Goal: Transaction & Acquisition: Purchase product/service

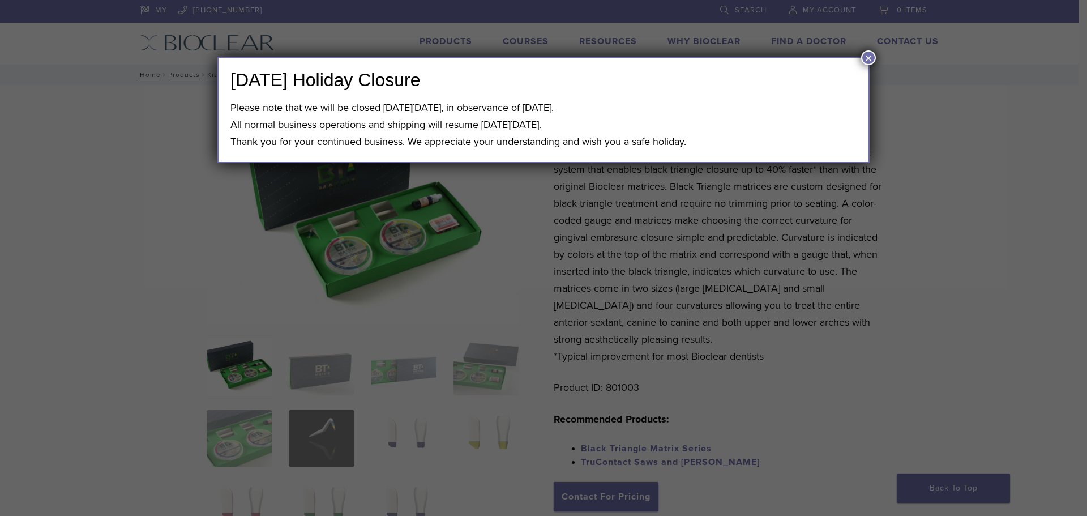
click at [868, 62] on button "×" at bounding box center [868, 57] width 15 height 15
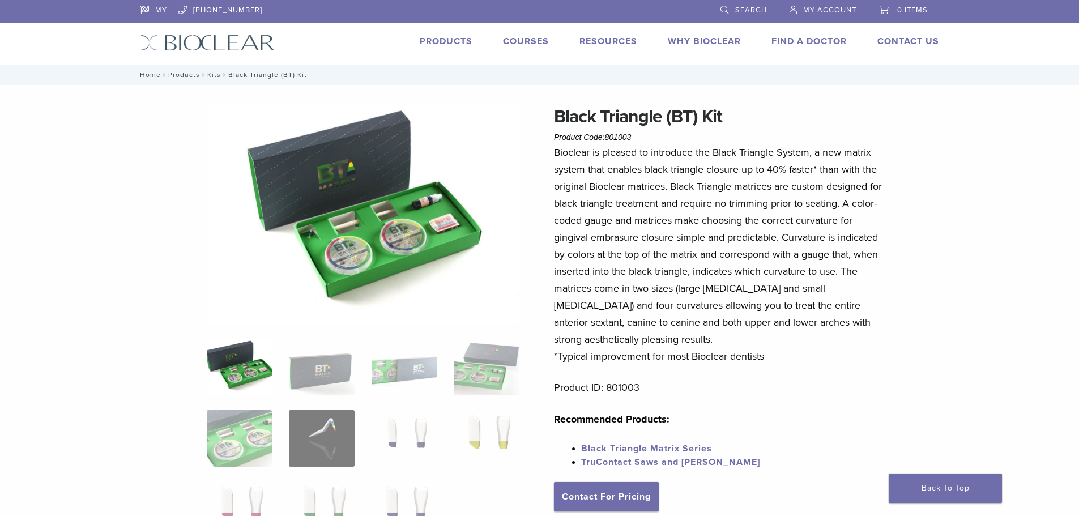
click at [452, 36] on link "Products" at bounding box center [446, 41] width 53 height 11
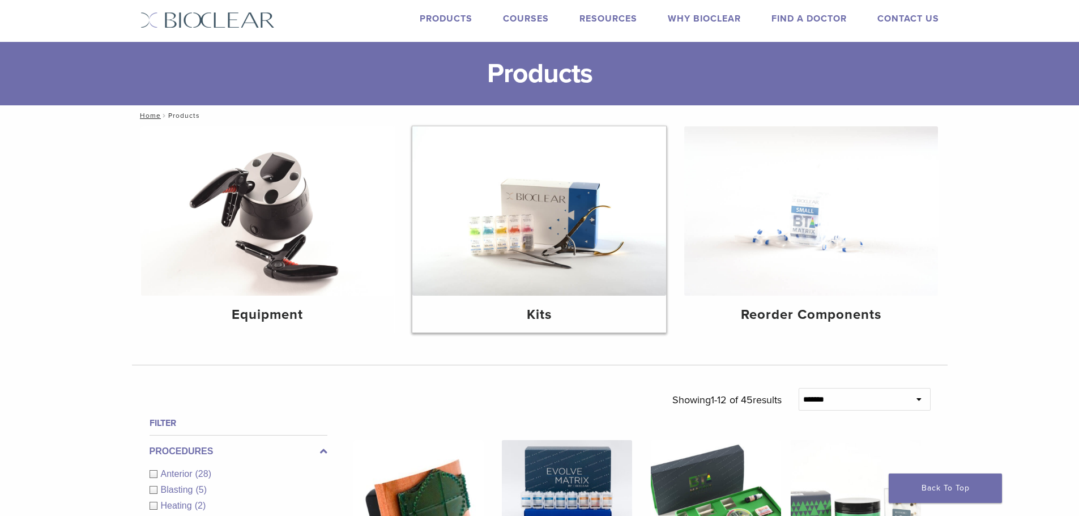
scroll to position [57, 0]
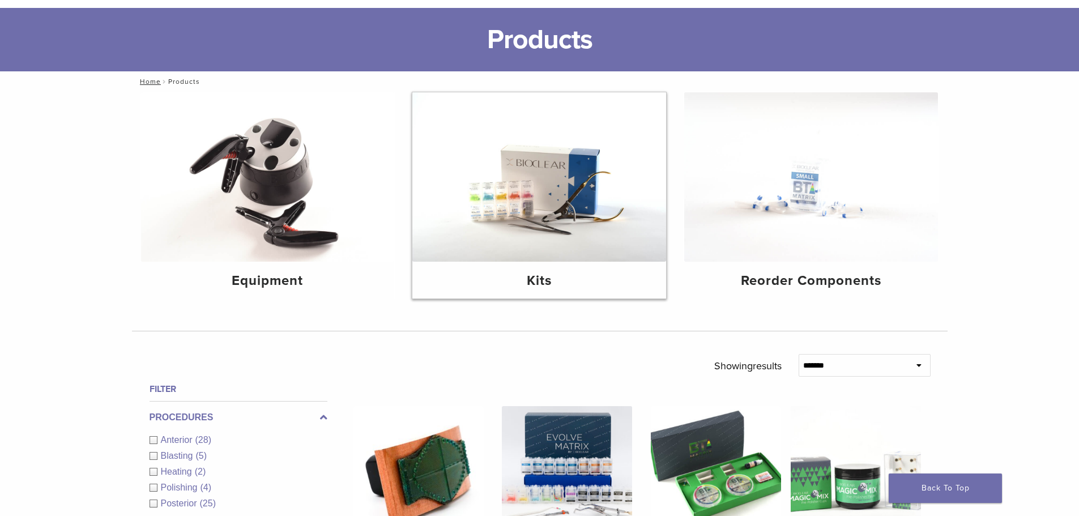
click at [545, 262] on div "Kits" at bounding box center [539, 280] width 254 height 37
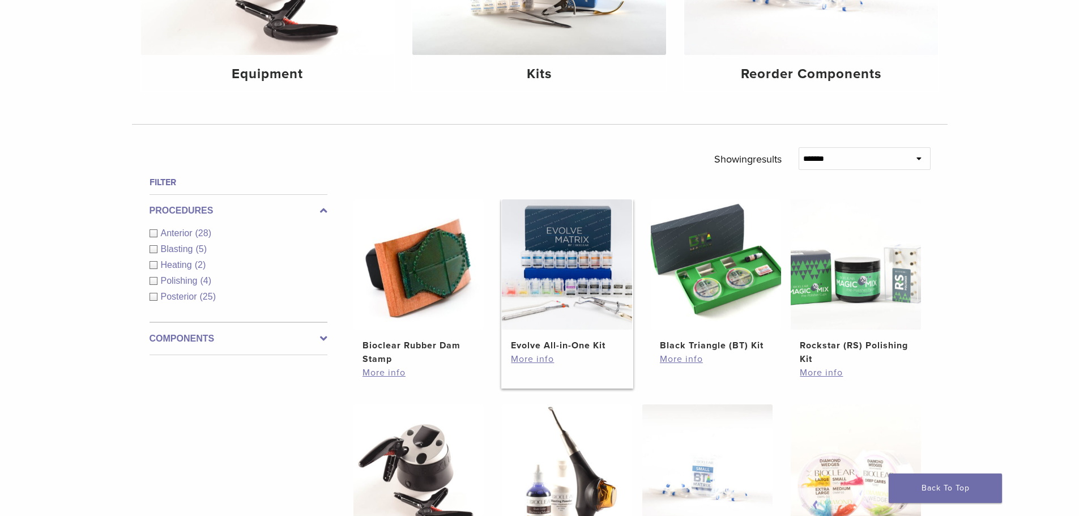
scroll to position [283, 0]
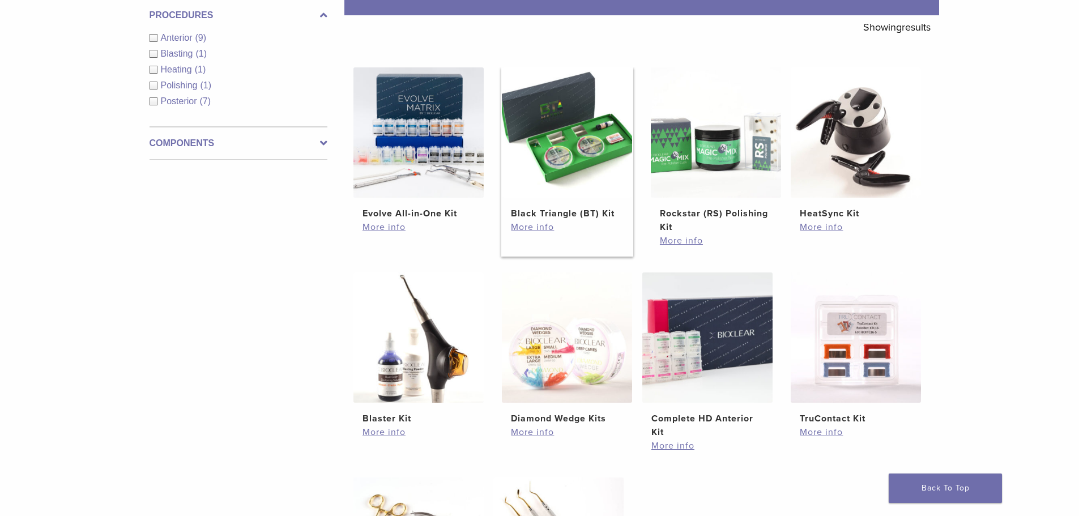
scroll to position [113, 0]
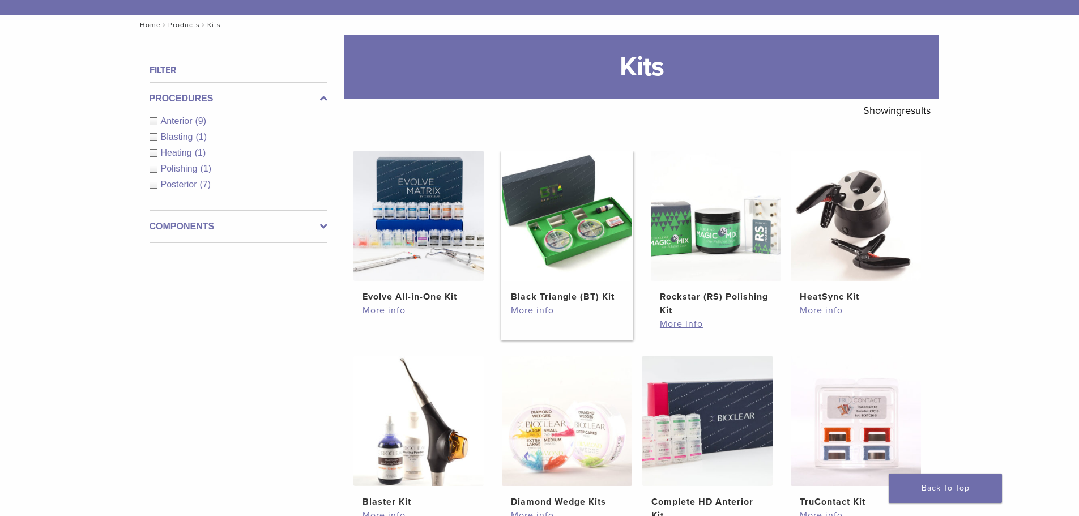
click at [567, 250] on img at bounding box center [567, 216] width 130 height 130
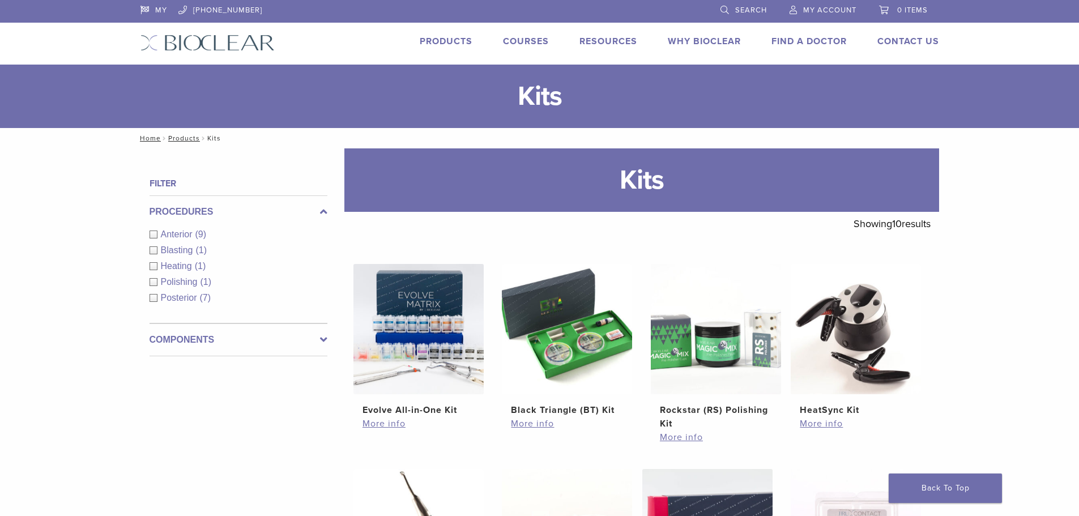
scroll to position [113, 0]
